Goal: Task Accomplishment & Management: Use online tool/utility

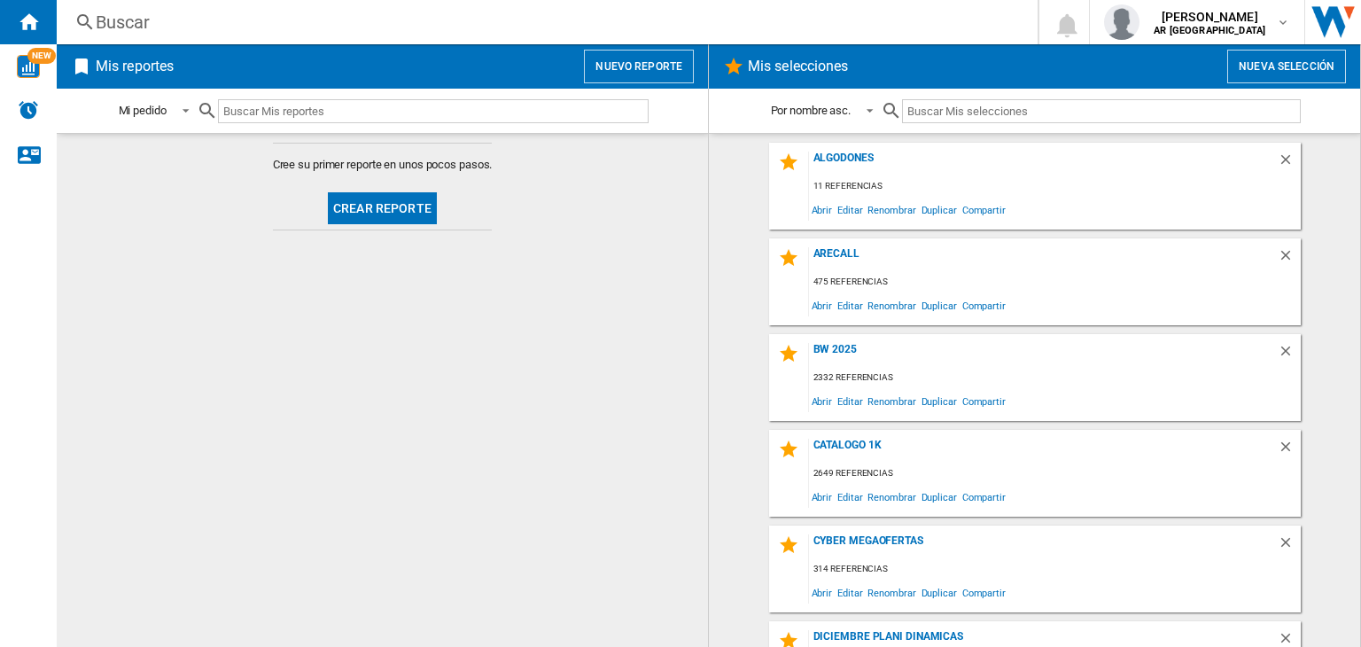
scroll to position [4075, 0]
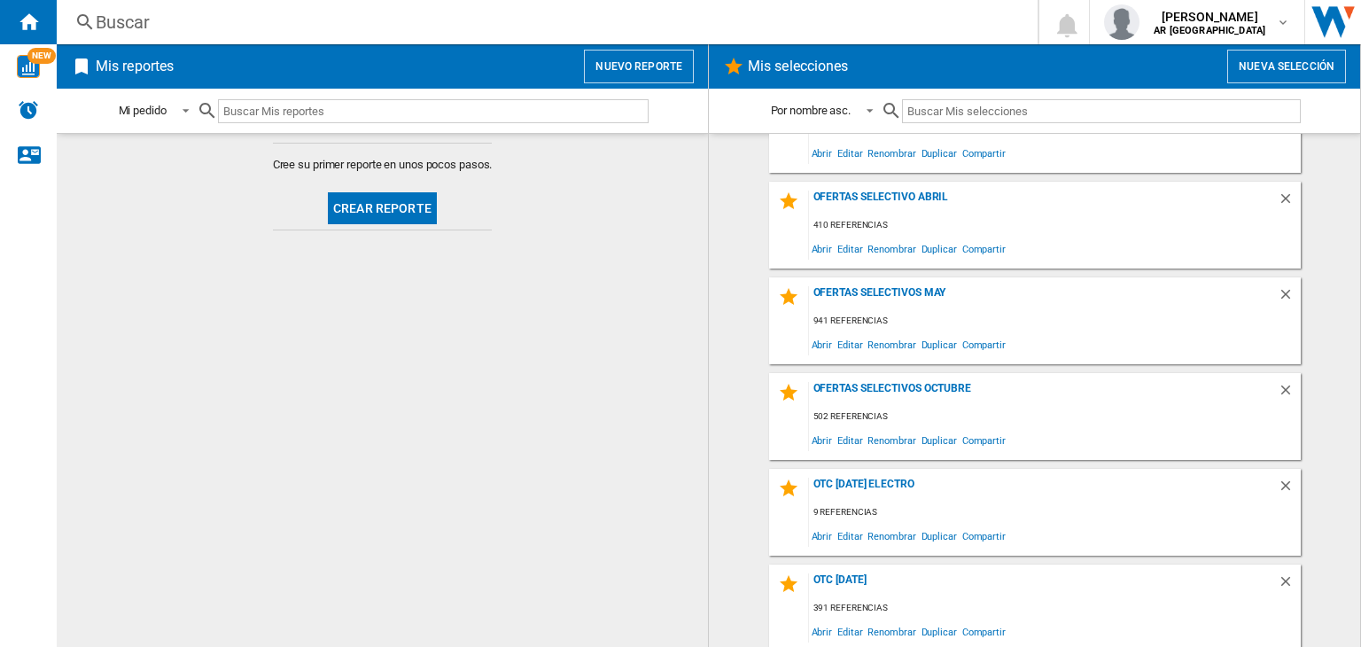
click at [621, 55] on button "Nuevo reporte" at bounding box center [639, 67] width 110 height 34
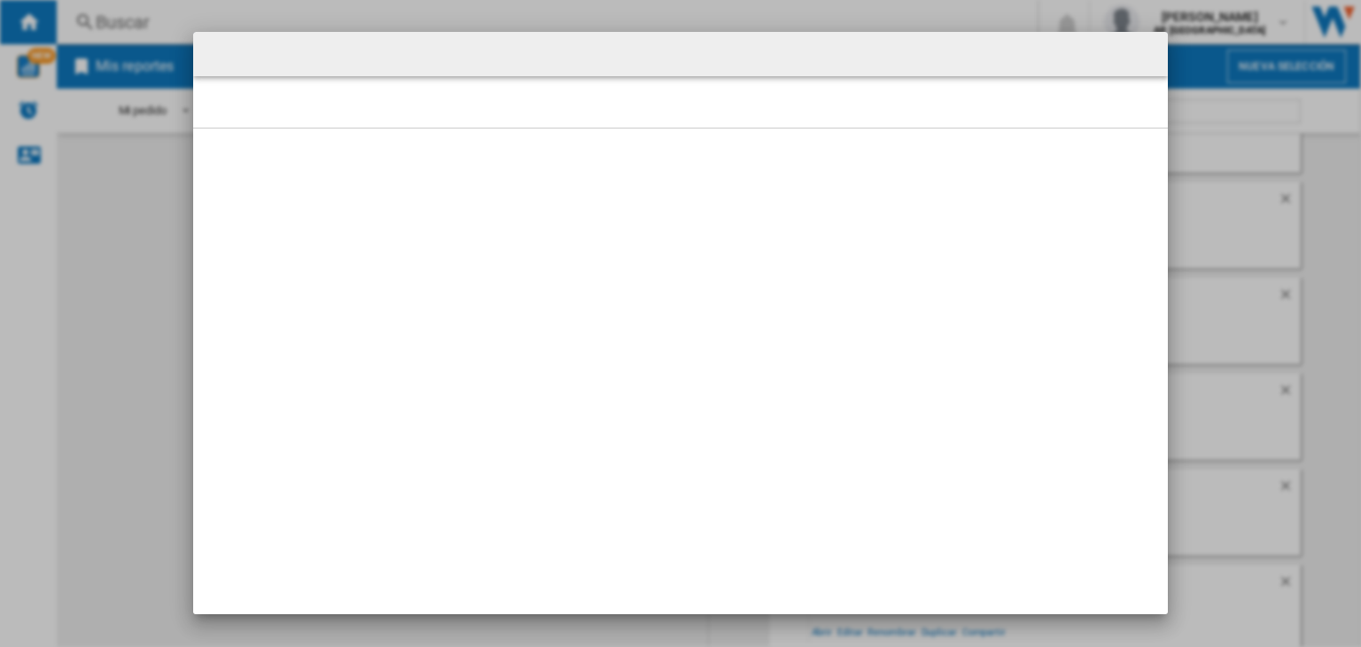
click at [1303, 178] on div at bounding box center [680, 323] width 1361 height 646
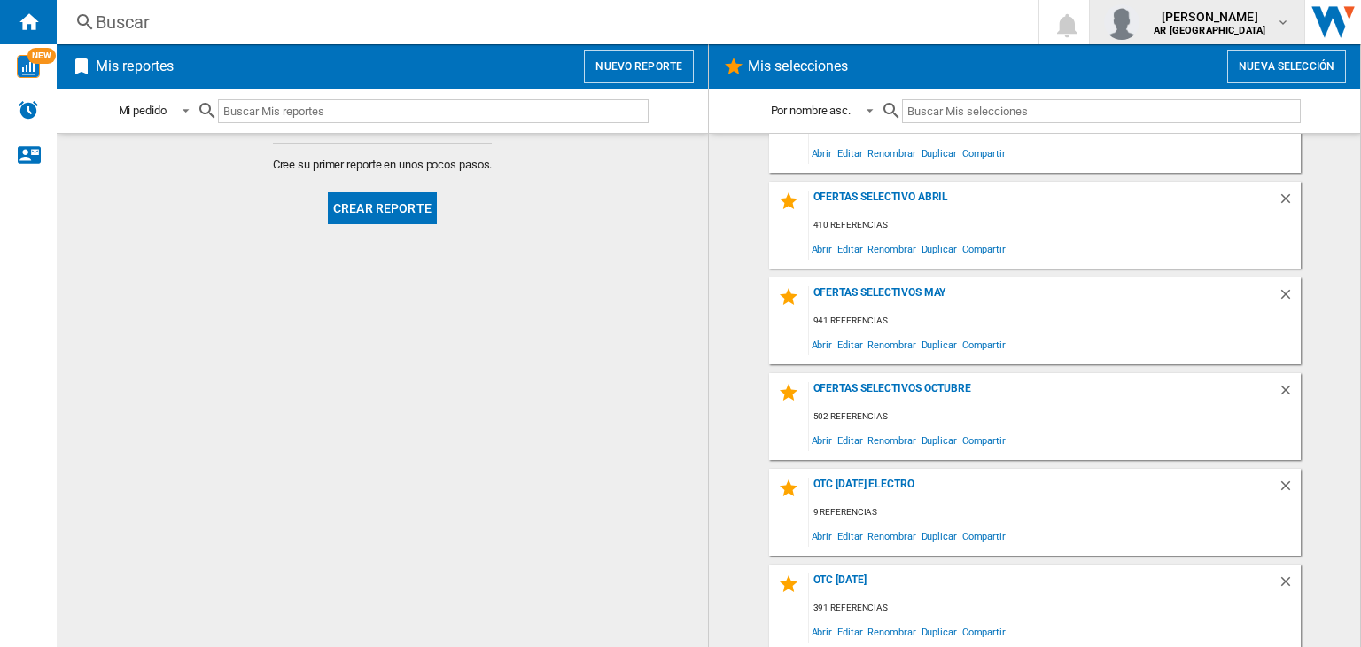
click at [1233, 29] on b "AR [GEOGRAPHIC_DATA]" at bounding box center [1210, 31] width 112 height 12
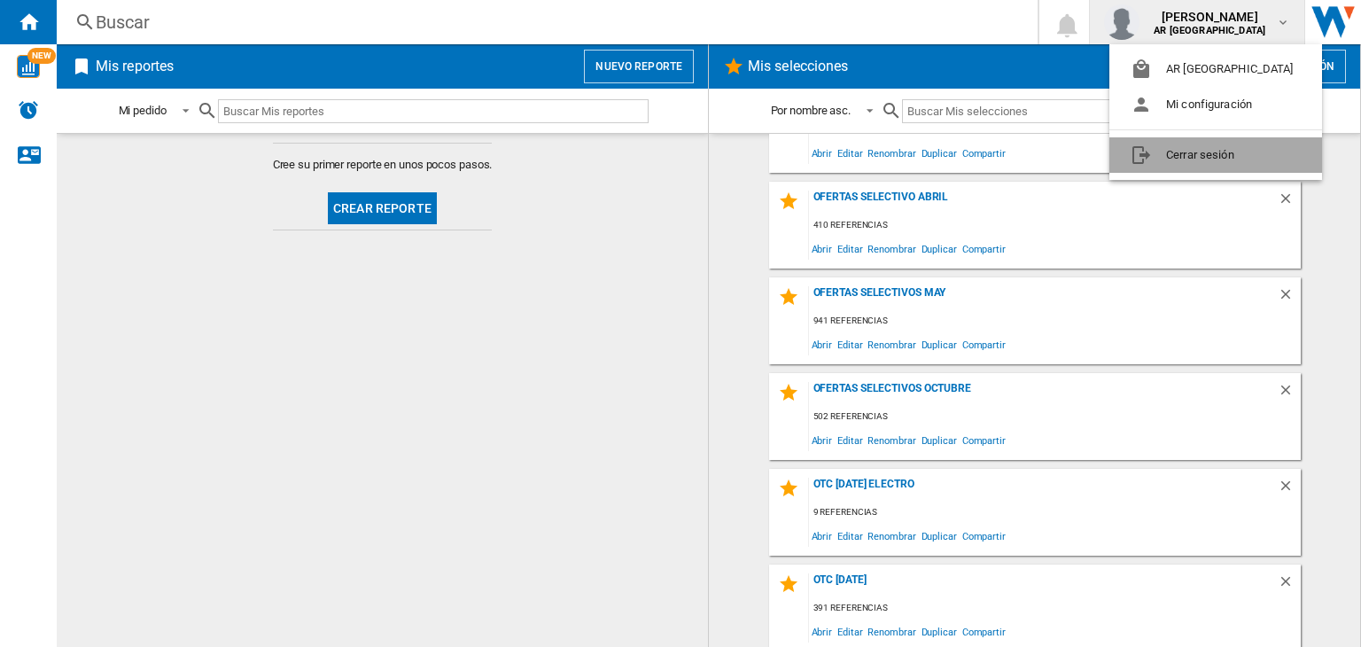
click at [1233, 161] on button "Cerrar sesión" at bounding box center [1215, 154] width 213 height 35
